Goal: Transaction & Acquisition: Purchase product/service

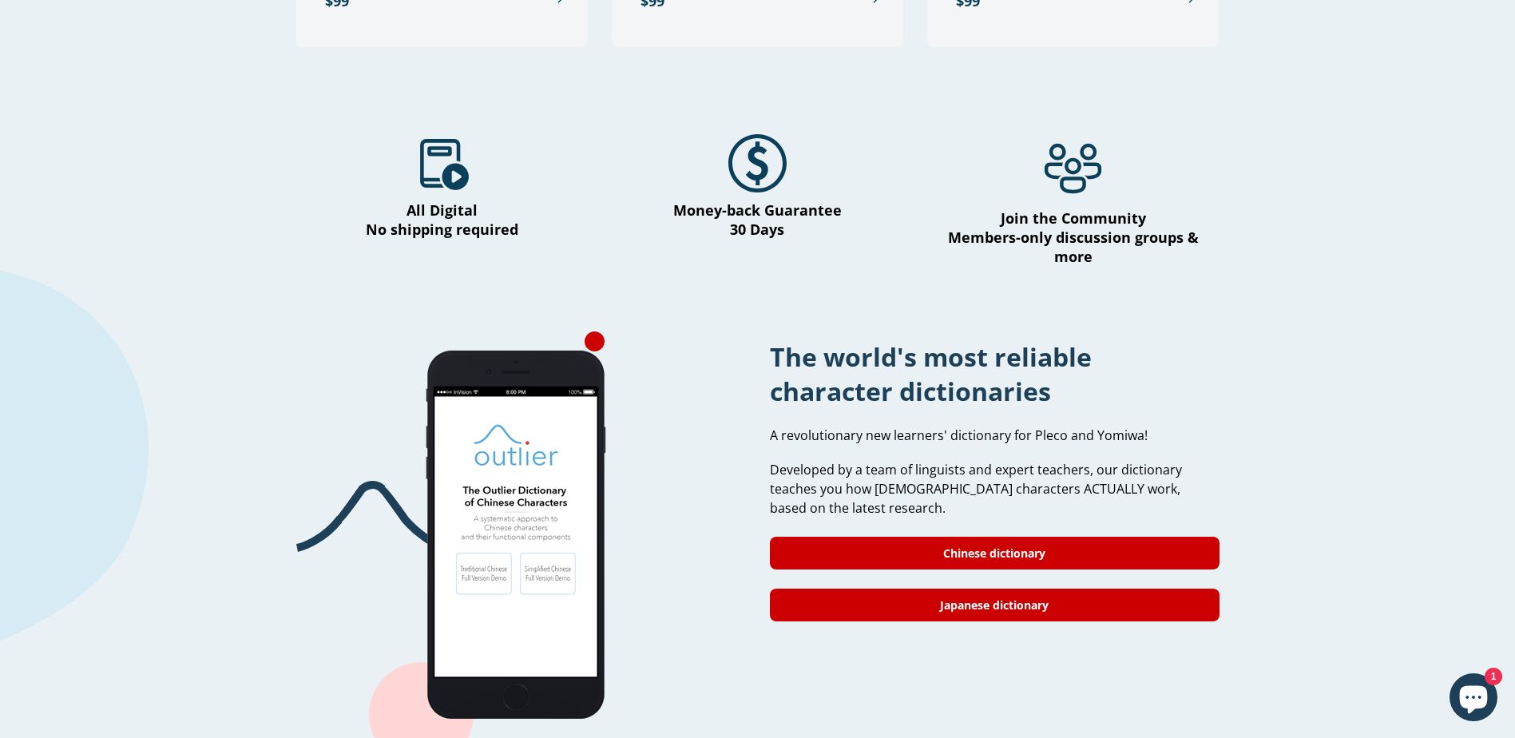
scroll to position [1118, 0]
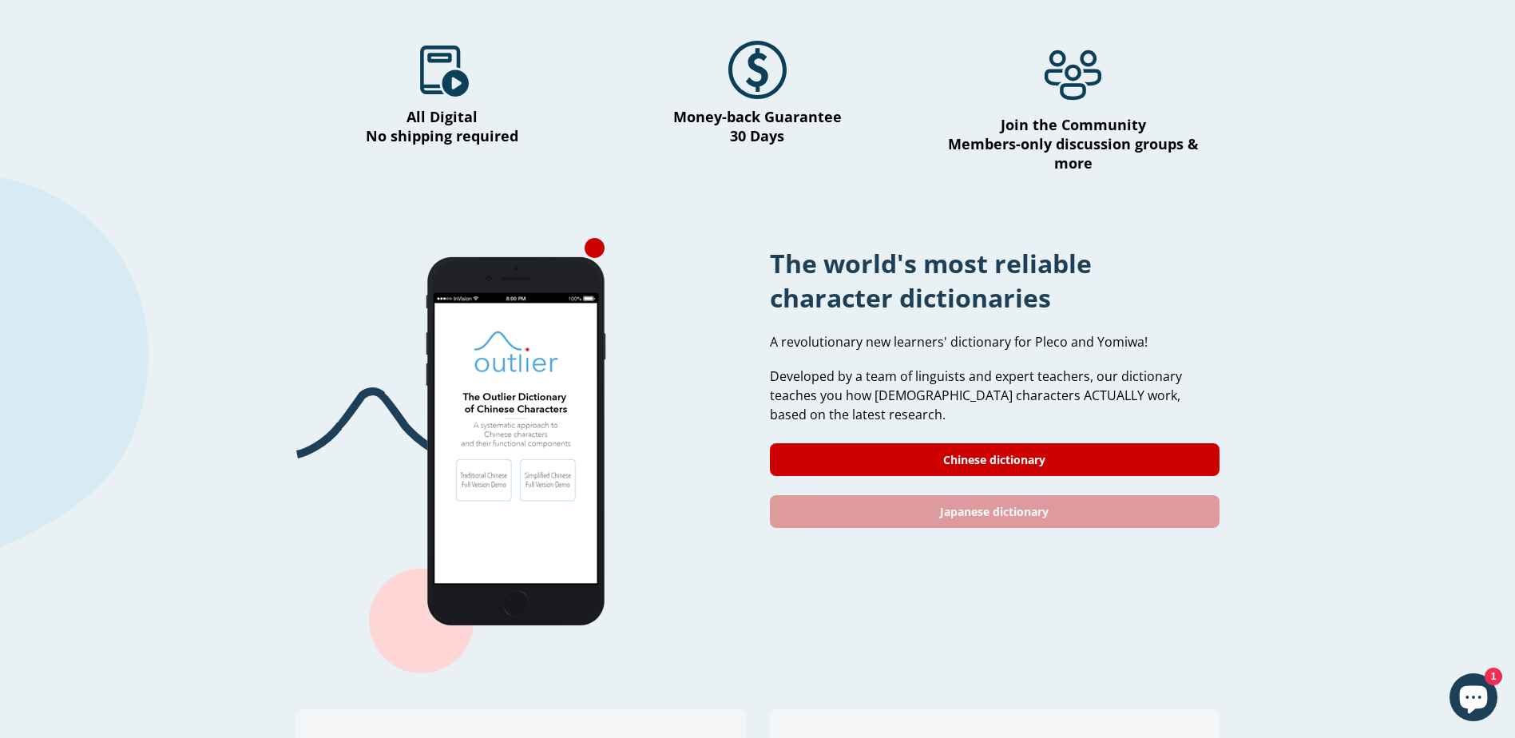
click at [967, 497] on link "Japanese dictionary" at bounding box center [995, 511] width 450 height 33
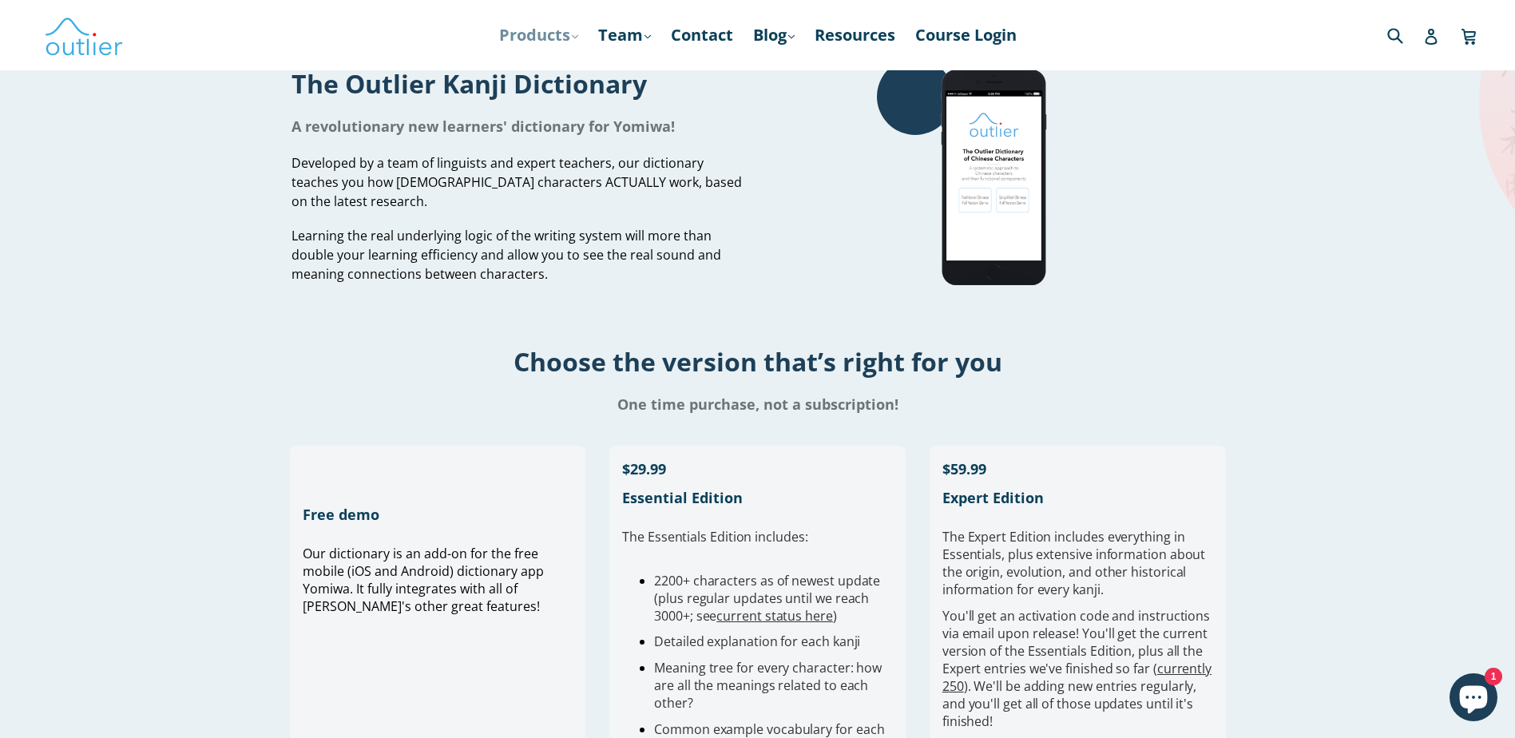
click at [521, 22] on link "Products .cls-1{fill:#231f20} expand" at bounding box center [538, 35] width 95 height 29
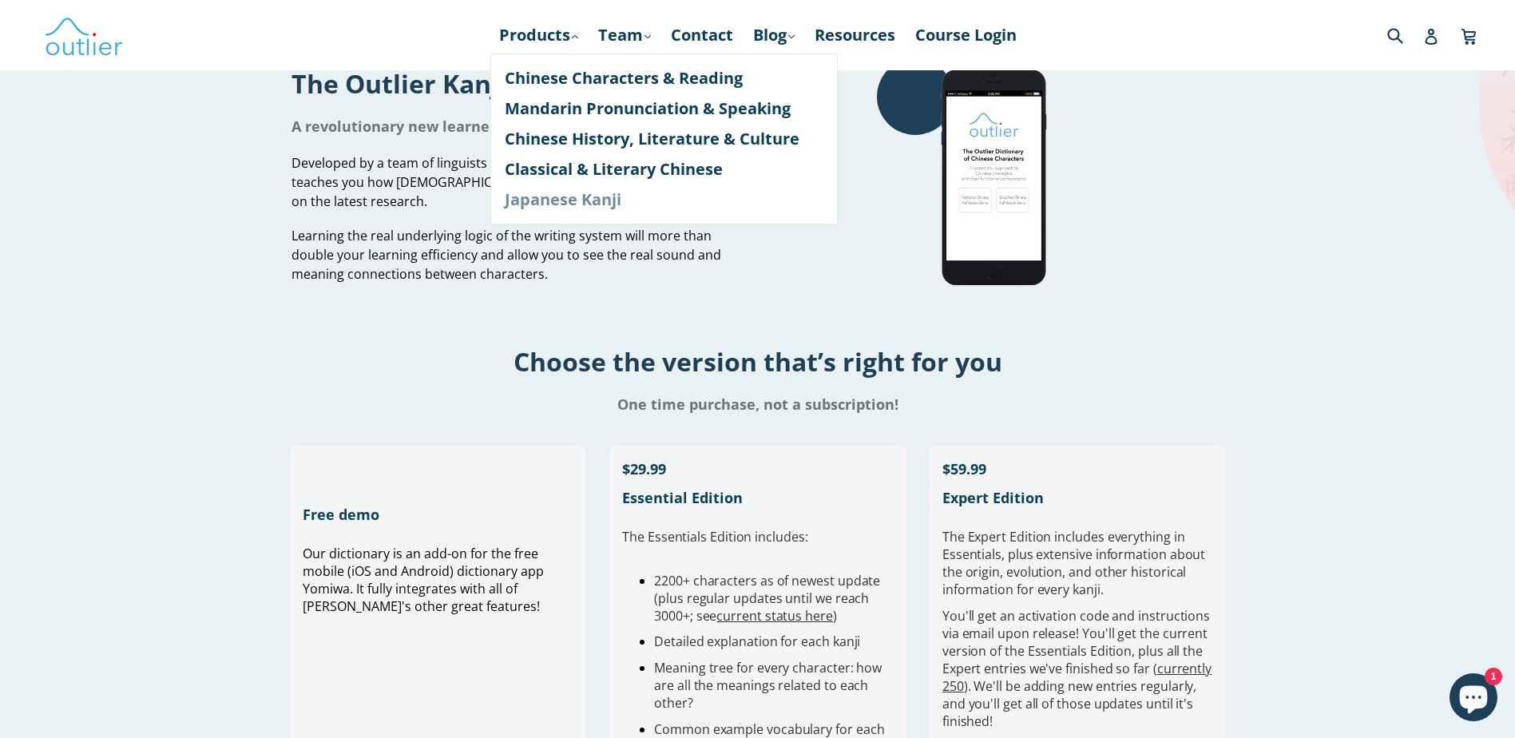
click at [534, 201] on link "Japanese Kanji" at bounding box center [664, 199] width 319 height 30
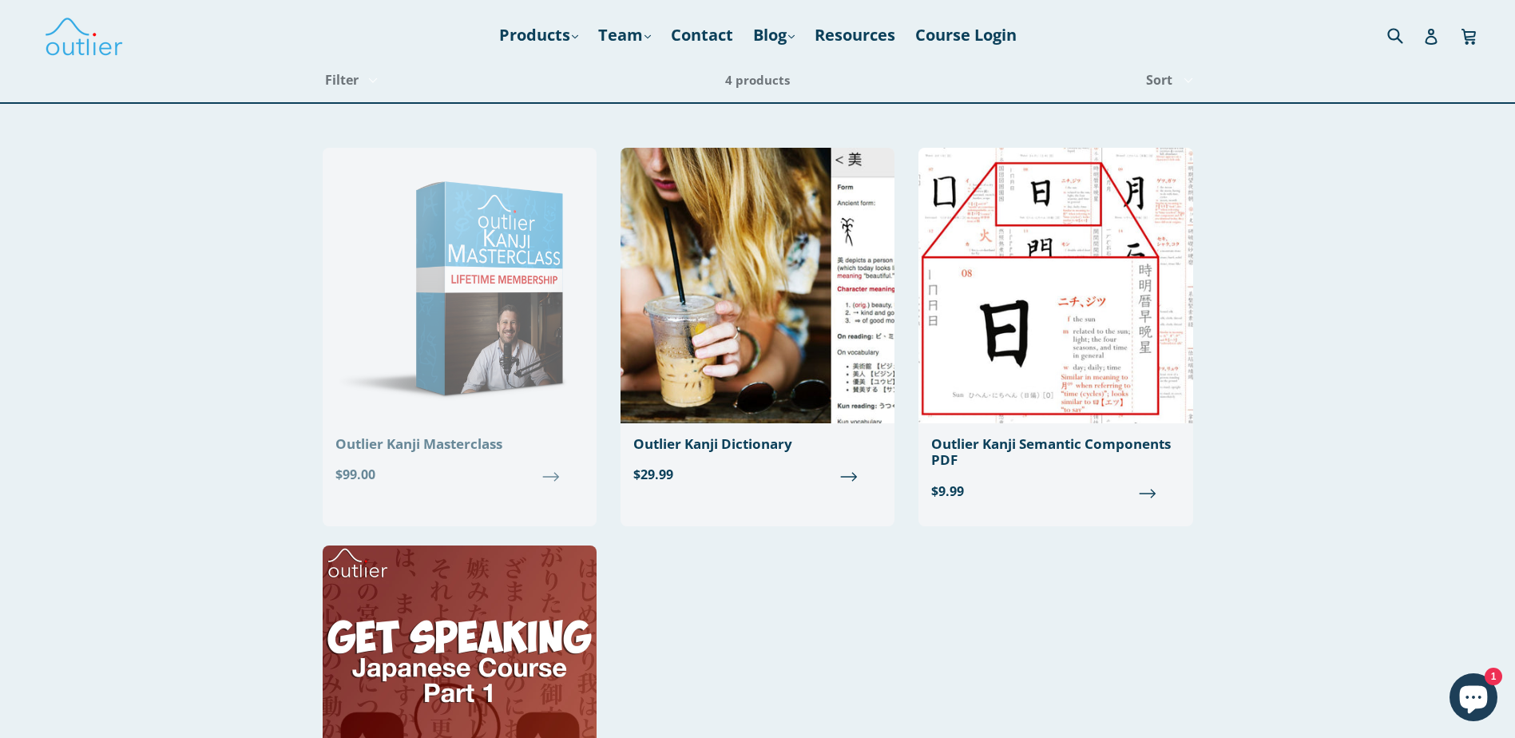
click at [485, 377] on img at bounding box center [460, 285] width 274 height 275
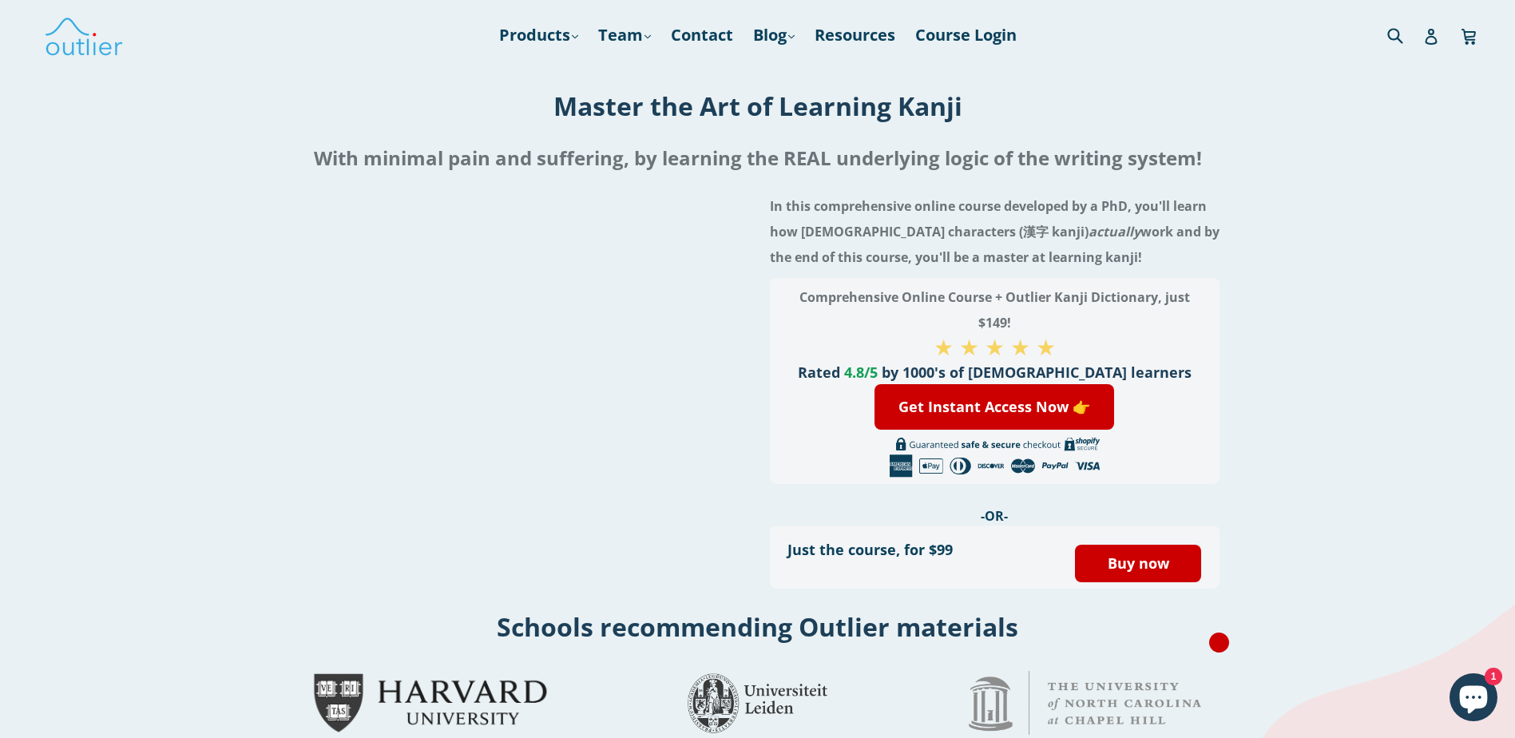
drag, startPoint x: 1242, startPoint y: 695, endPoint x: 1271, endPoint y: -83, distance: 778.3
